Goal: Transaction & Acquisition: Purchase product/service

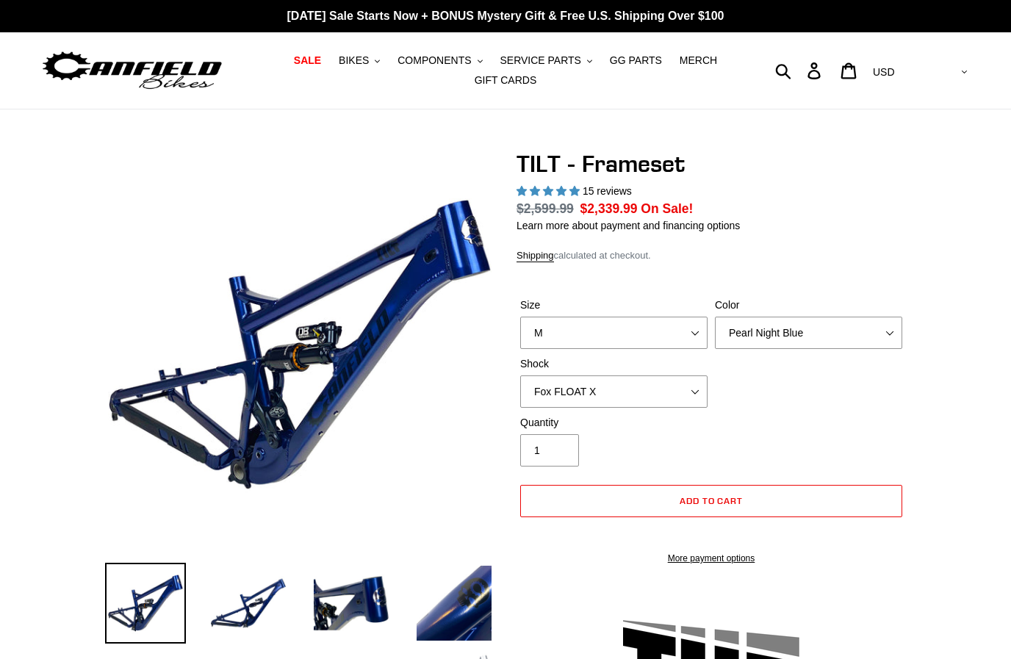
select select "highest-rating"
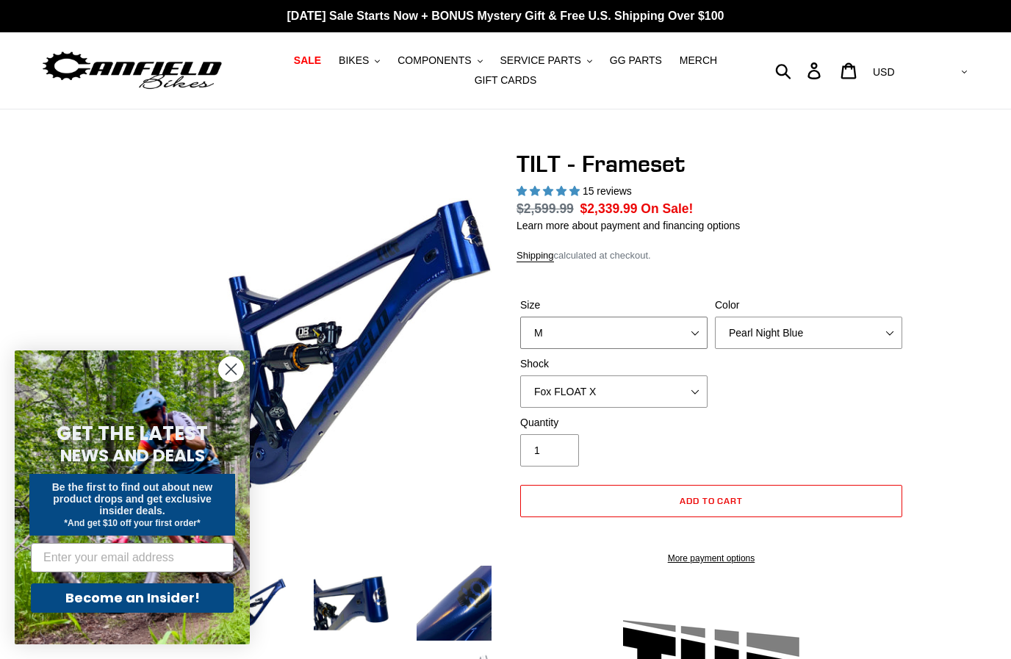
click at [680, 326] on select "S M L XL" at bounding box center [613, 333] width 187 height 32
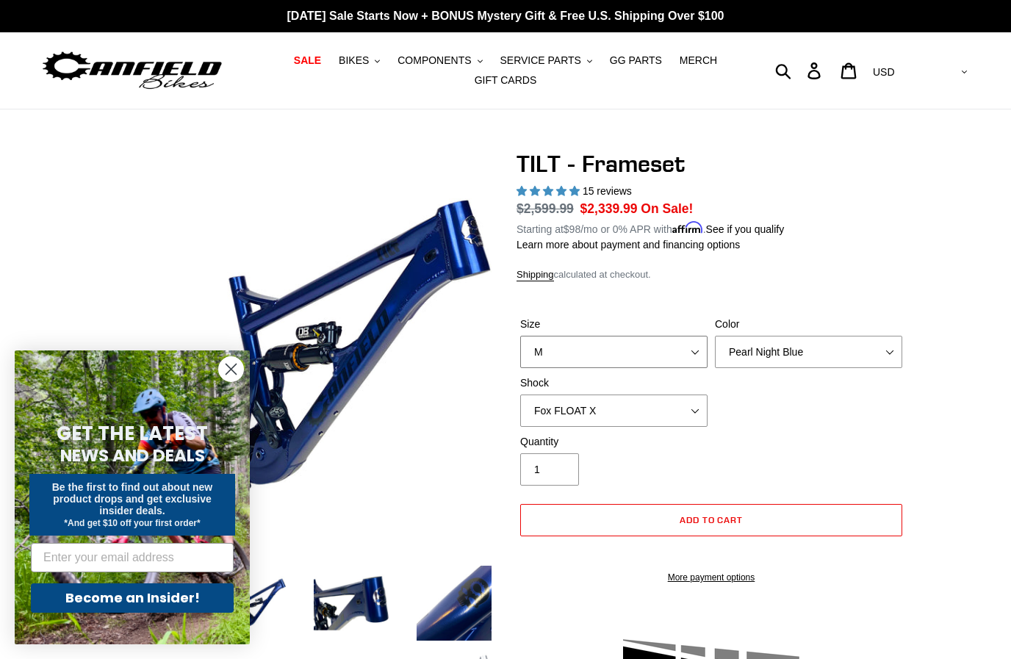
select select "S"
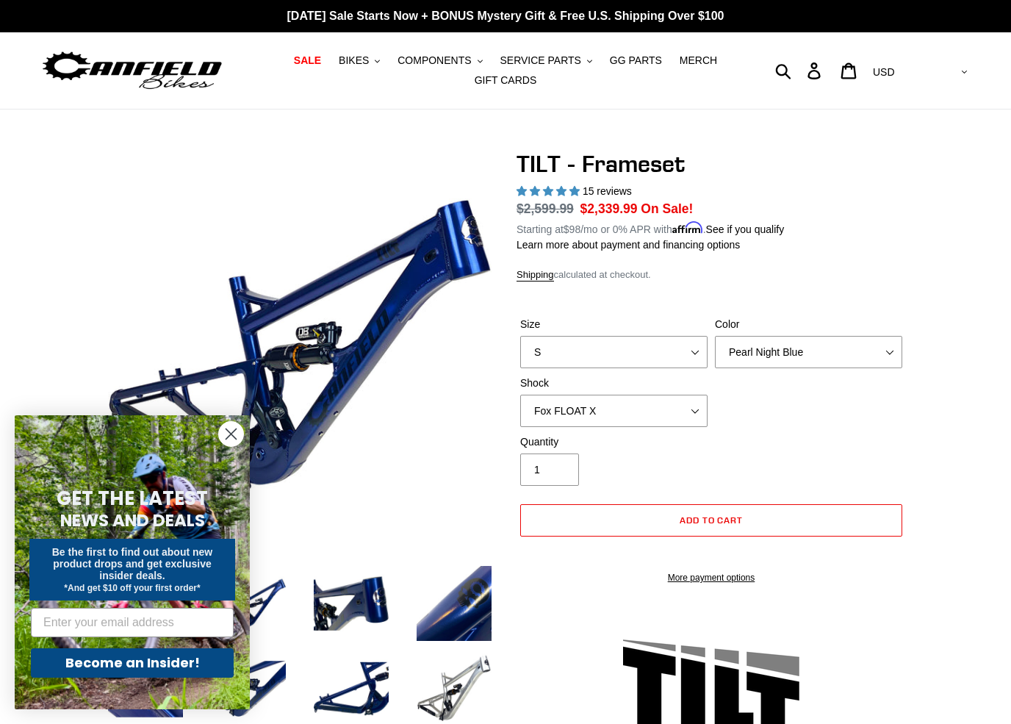
click at [365, 51] on button "BIKES .cls-1{fill:#231f20}" at bounding box center [359, 61] width 56 height 20
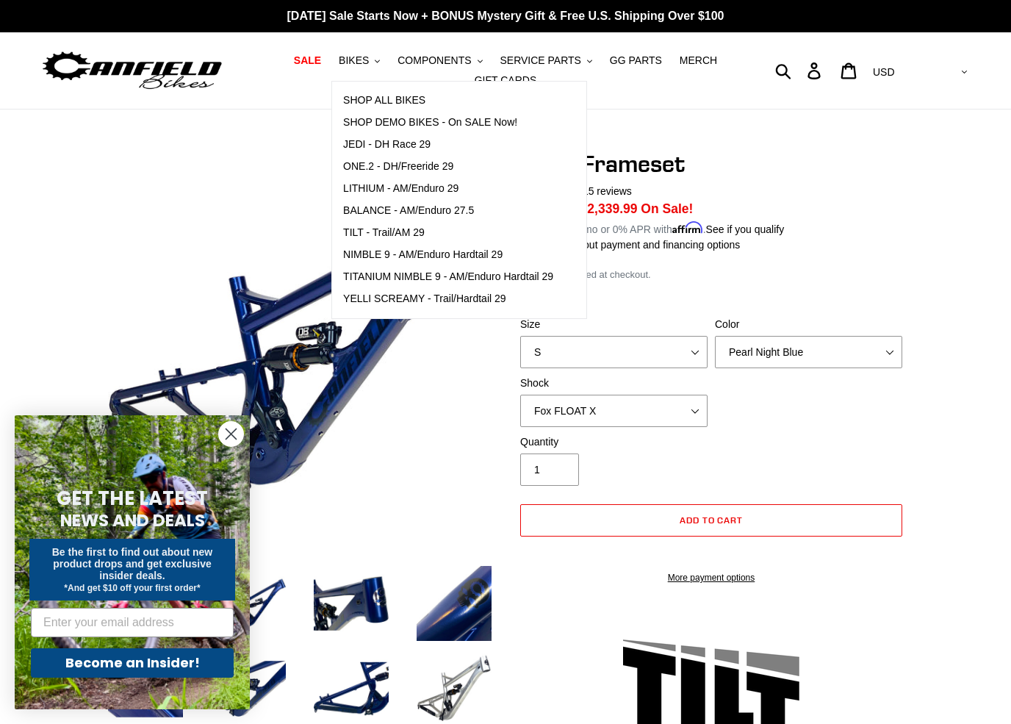
click at [391, 185] on span "LITHIUM - AM/Enduro 29" at bounding box center [400, 188] width 115 height 12
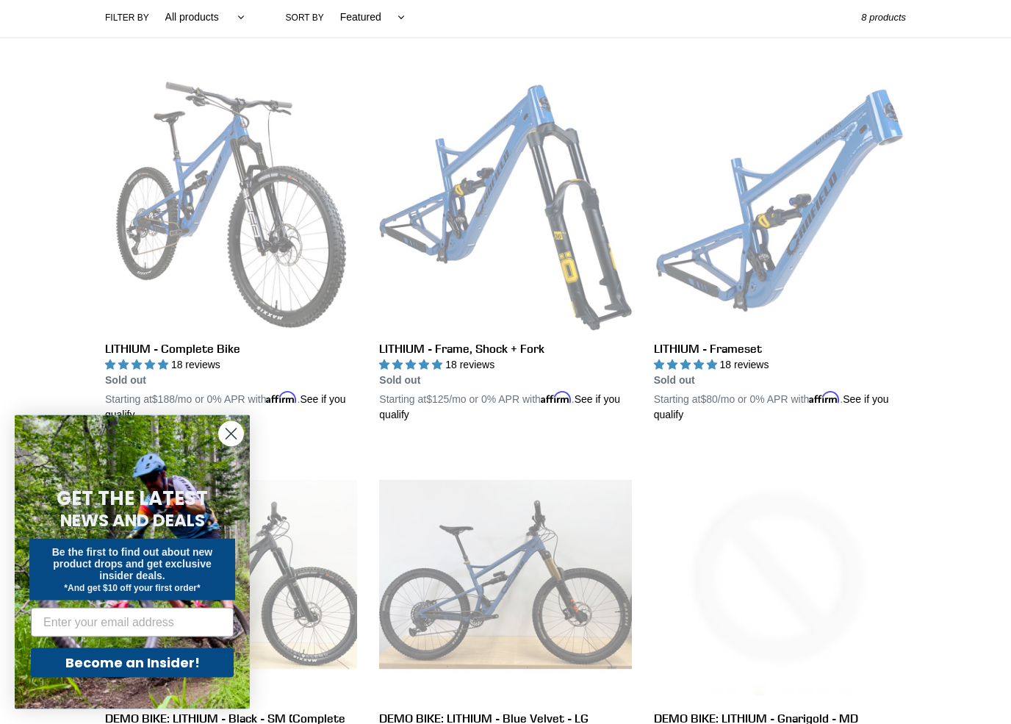
scroll to position [359, 0]
click at [847, 154] on link "LITHIUM - Frameset" at bounding box center [780, 251] width 252 height 344
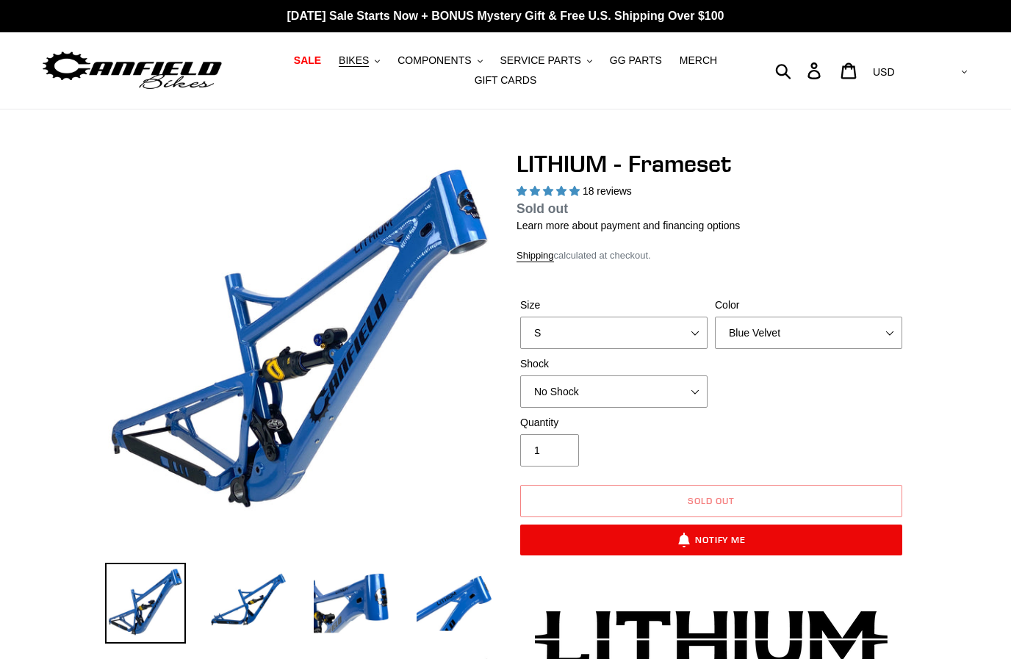
select select "highest-rating"
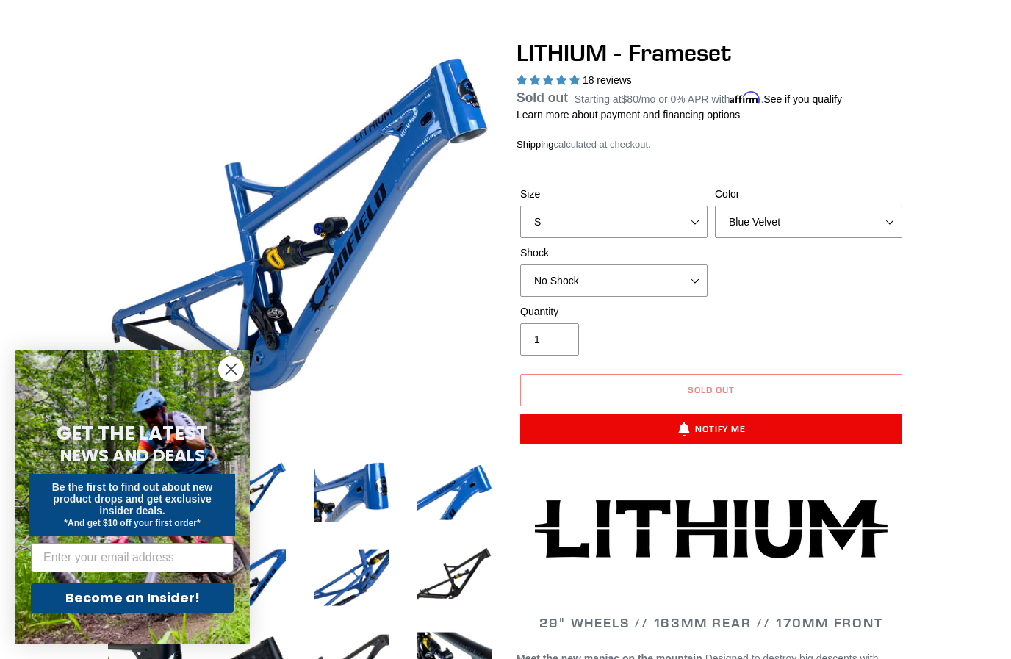
scroll to position [109, 0]
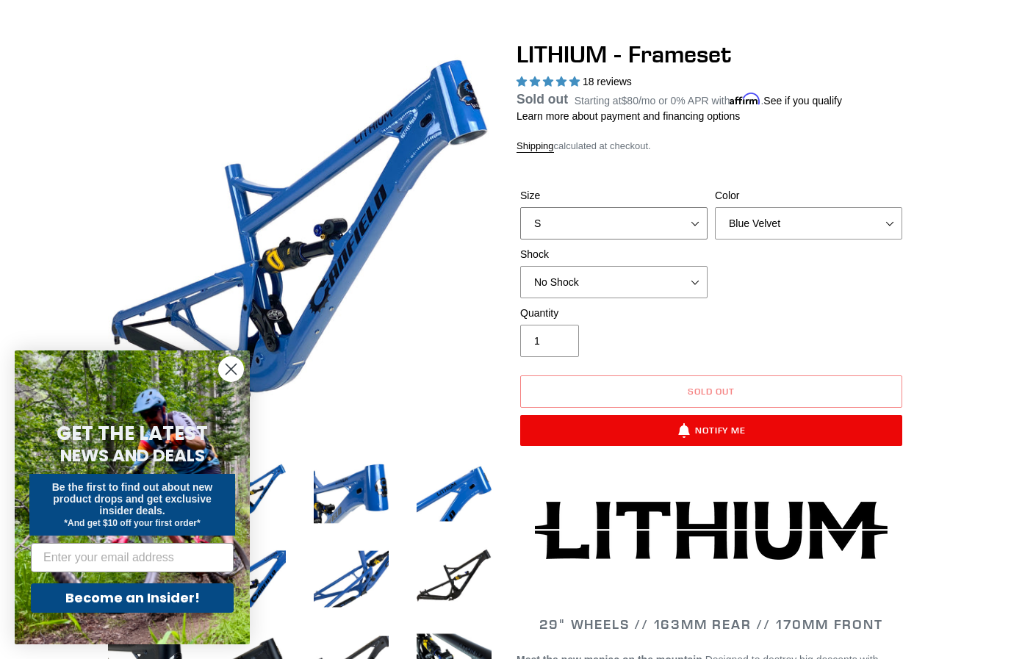
click at [688, 221] on select "S M L XL" at bounding box center [613, 223] width 187 height 32
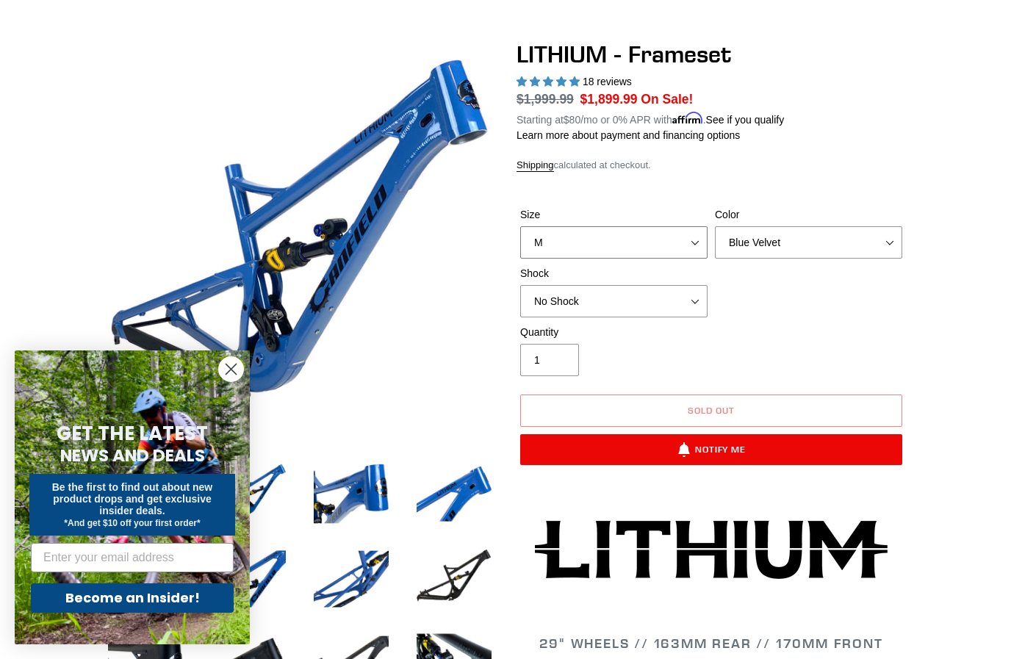
click at [675, 234] on select "S M L XL" at bounding box center [613, 242] width 187 height 32
click at [686, 237] on select "S M L XL" at bounding box center [613, 242] width 187 height 32
select select "S"
click at [850, 234] on select "Blue Velvet Stealth Black" at bounding box center [808, 242] width 187 height 32
select select "Stealth Black"
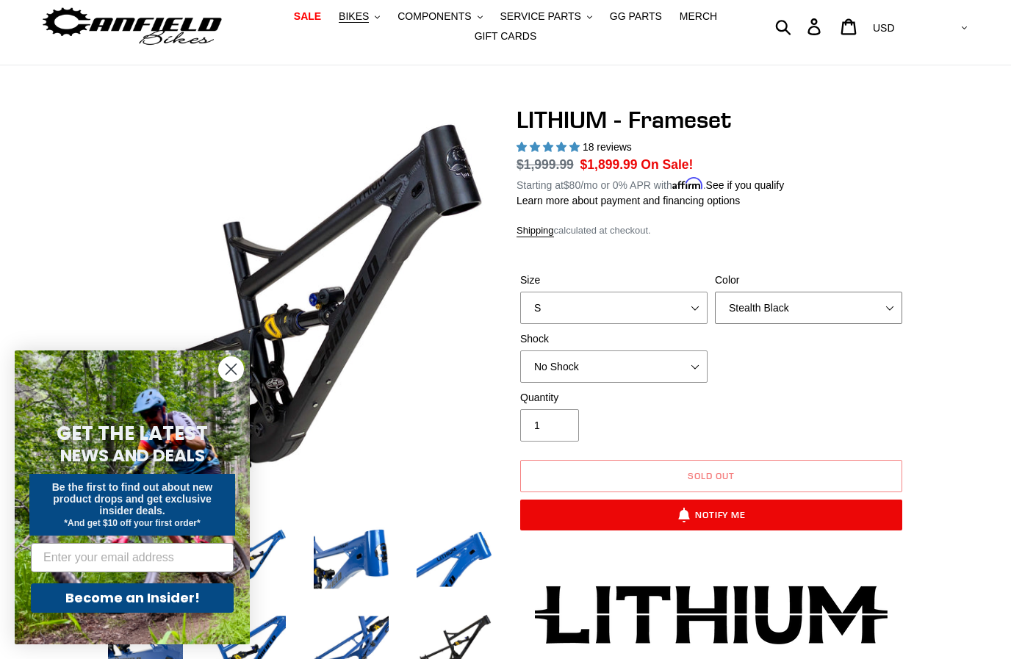
scroll to position [37, 0]
